Goal: Task Accomplishment & Management: Manage account settings

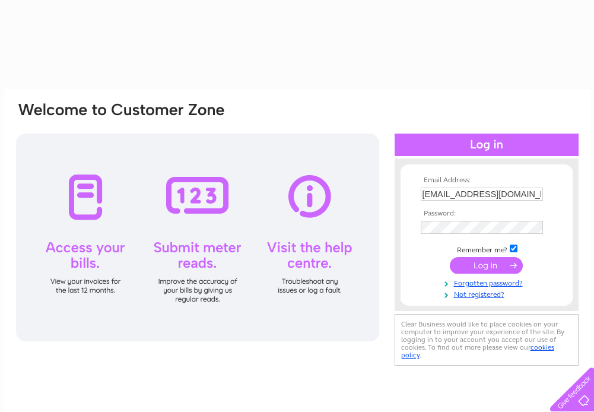
click at [482, 264] on input "submit" at bounding box center [486, 265] width 73 height 17
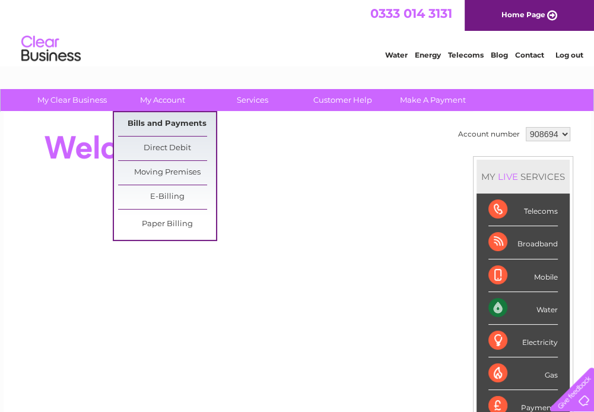
click at [153, 128] on link "Bills and Payments" at bounding box center [167, 124] width 98 height 24
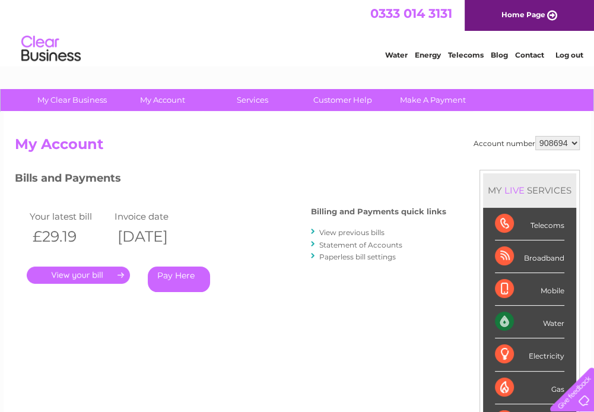
click at [88, 275] on link "." at bounding box center [78, 274] width 103 height 17
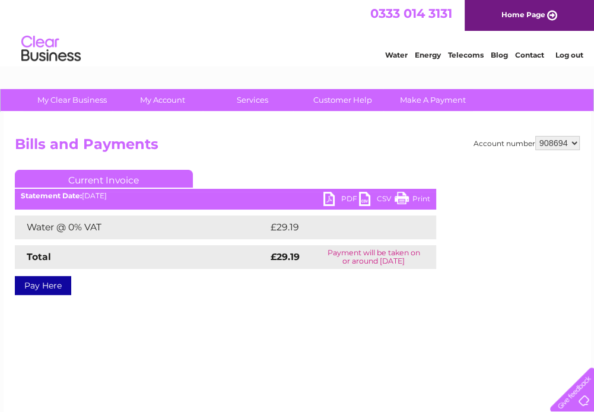
click at [345, 198] on link "PDF" at bounding box center [341, 200] width 36 height 17
